Goal: Task Accomplishment & Management: Use online tool/utility

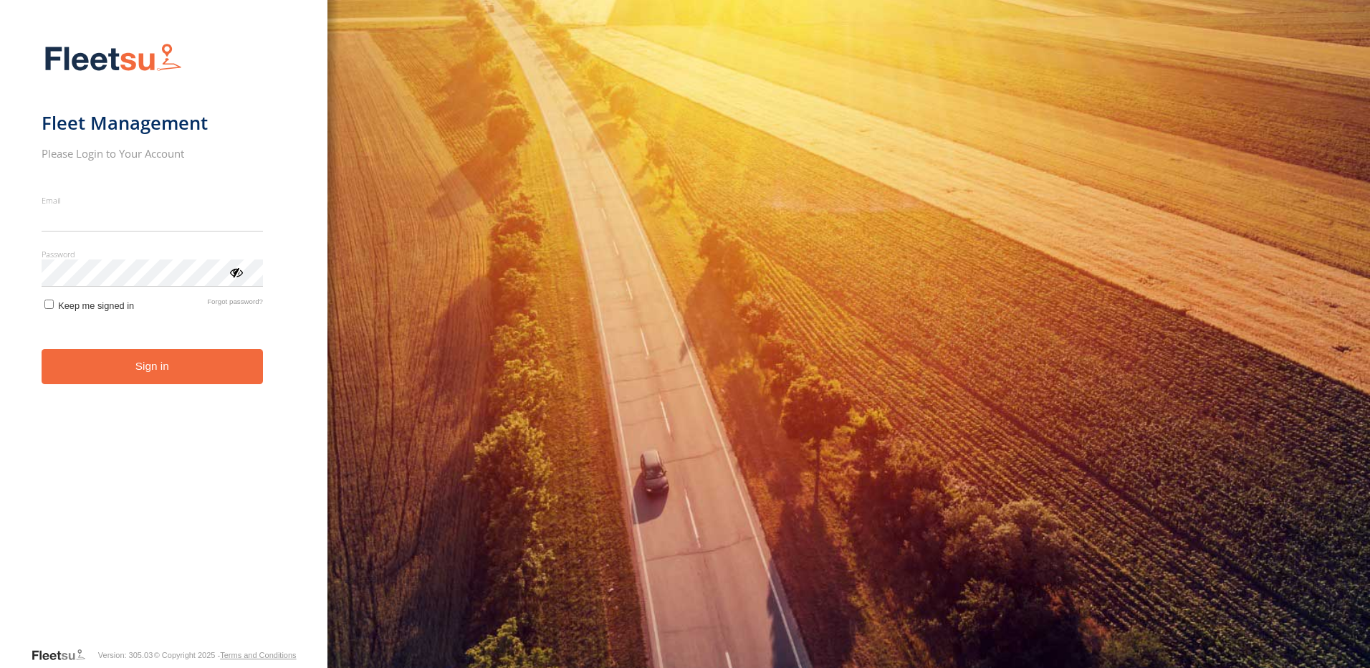
type input "**********"
click at [146, 376] on button "Sign in" at bounding box center [152, 366] width 221 height 35
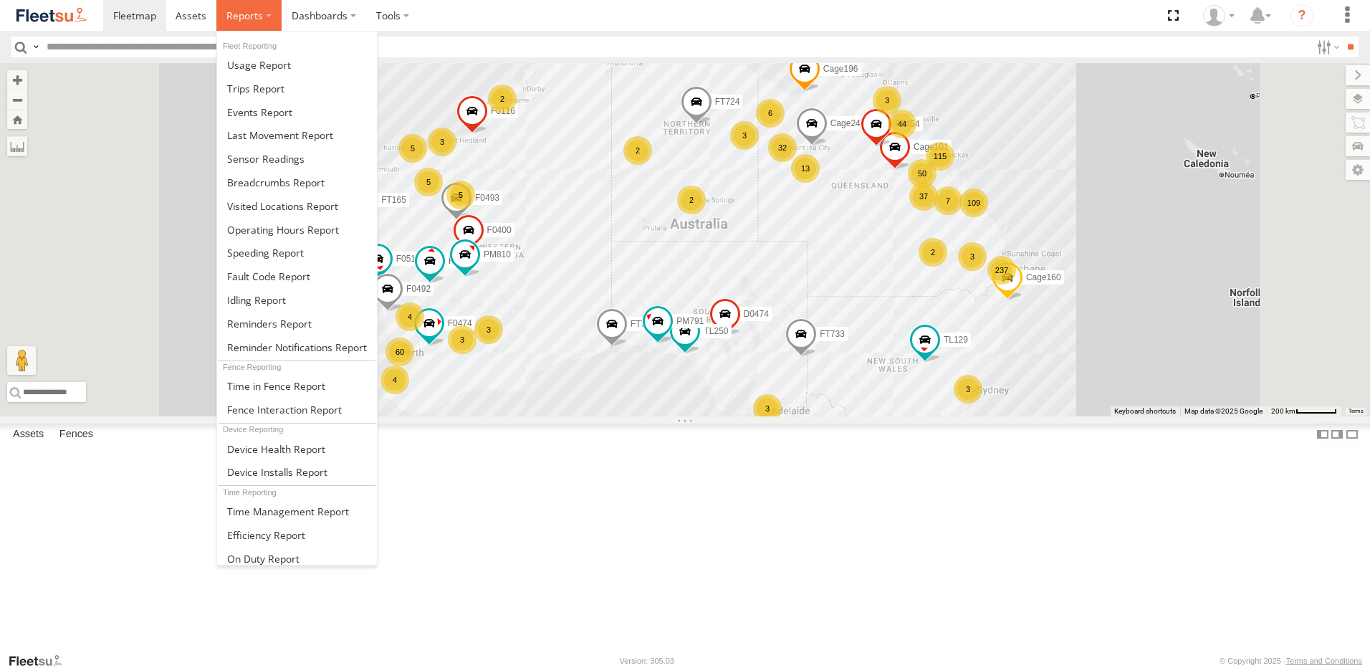
click at [245, 18] on span at bounding box center [244, 16] width 37 height 14
click at [293, 180] on span at bounding box center [275, 183] width 97 height 14
